Goal: Obtain resource: Download file/media

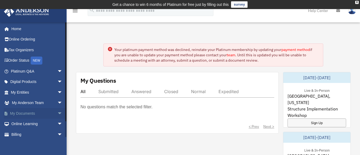
click at [29, 111] on link "My Documents arrow_drop_down" at bounding box center [37, 113] width 67 height 11
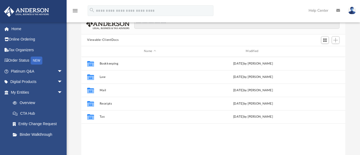
scroll to position [43, 0]
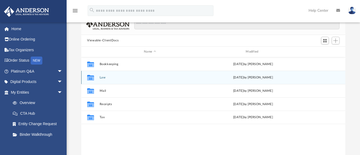
click at [101, 77] on button "Law" at bounding box center [150, 76] width 101 height 3
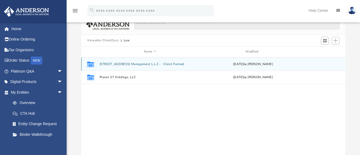
click at [120, 62] on button "[STREET_ADDRESS] Management L.L.C. - Client Formed" at bounding box center [150, 63] width 101 height 3
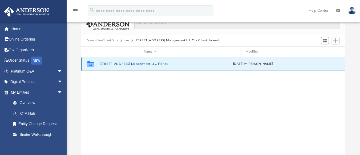
click at [120, 62] on button "[STREET_ADDRESS] Management LLC Filings" at bounding box center [150, 63] width 101 height 3
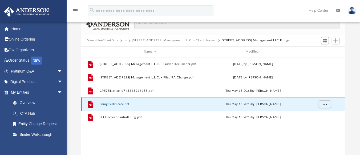
click at [119, 102] on button "FilingCertificate.pdf" at bounding box center [150, 103] width 101 height 3
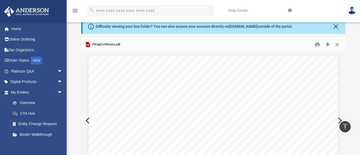
scroll to position [21, 0]
